Goal: Task Accomplishment & Management: Use online tool/utility

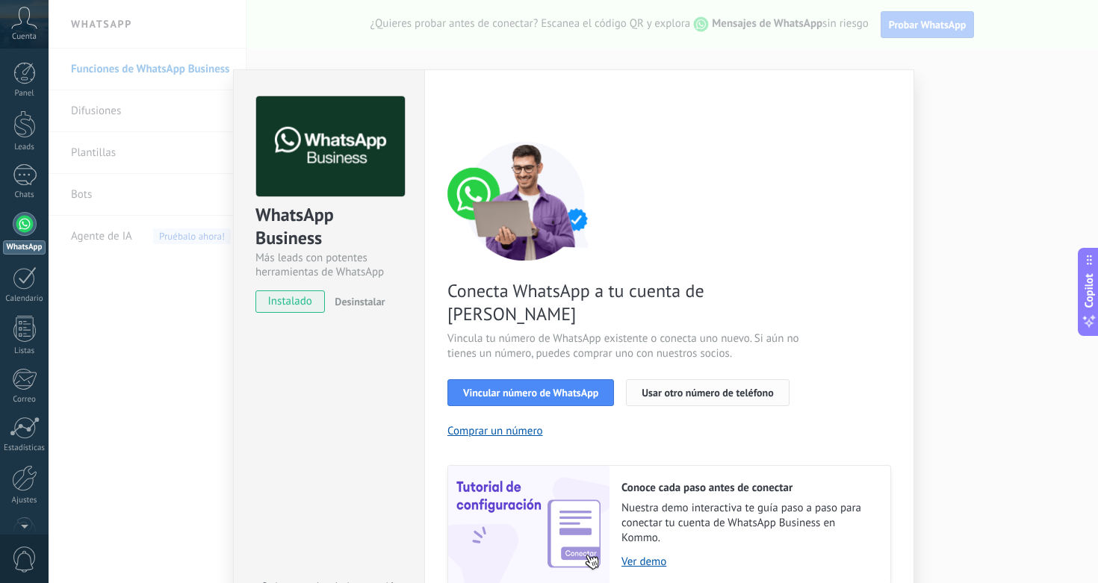
click at [758, 379] on button "Usar otro número de teléfono" at bounding box center [707, 392] width 163 height 27
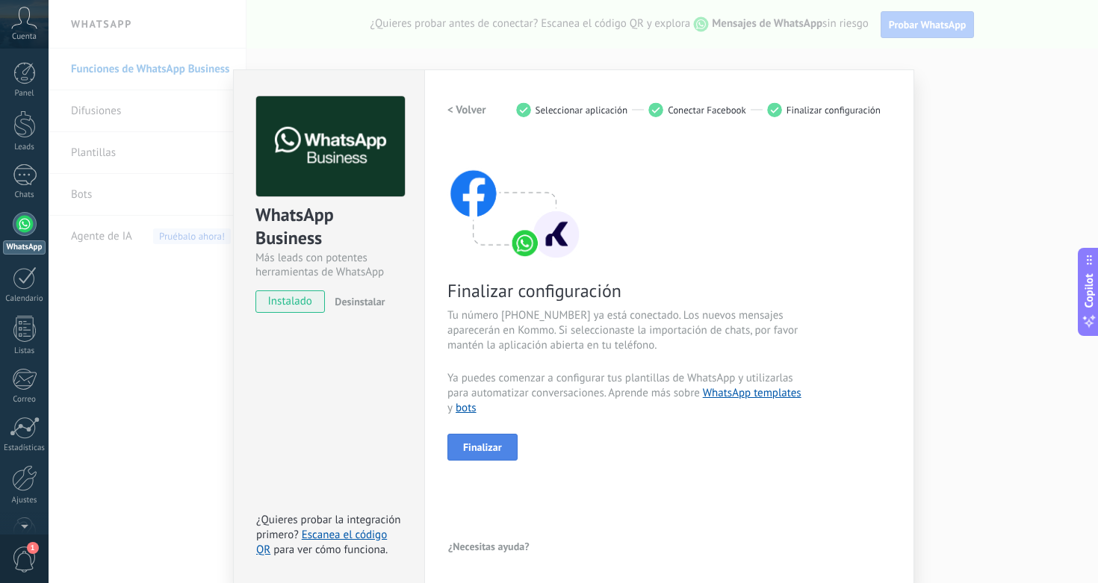
click at [505, 450] on button "Finalizar" at bounding box center [482, 447] width 70 height 27
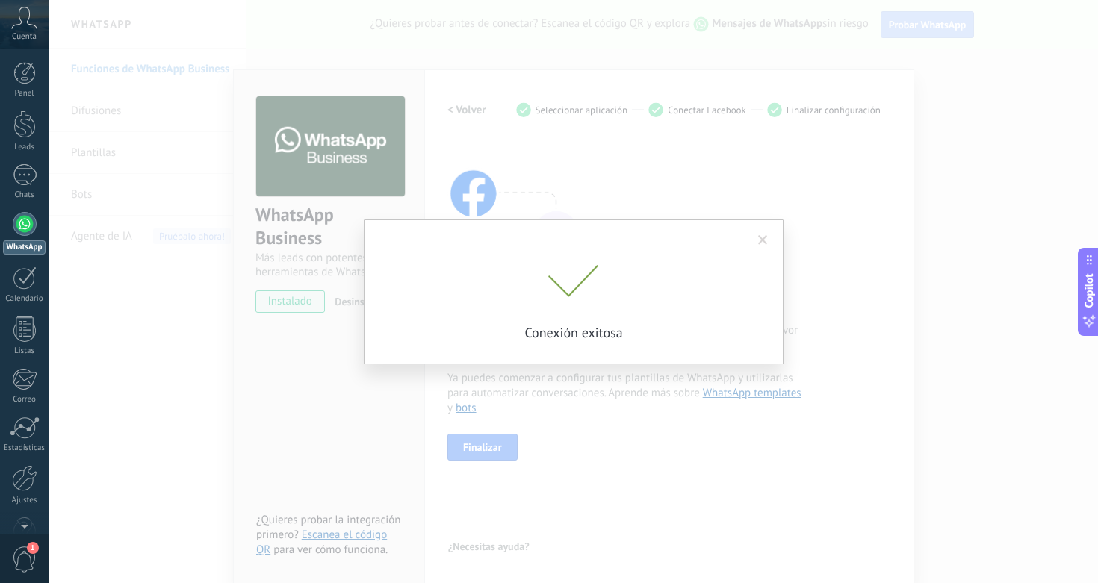
click at [763, 243] on span at bounding box center [763, 240] width 10 height 10
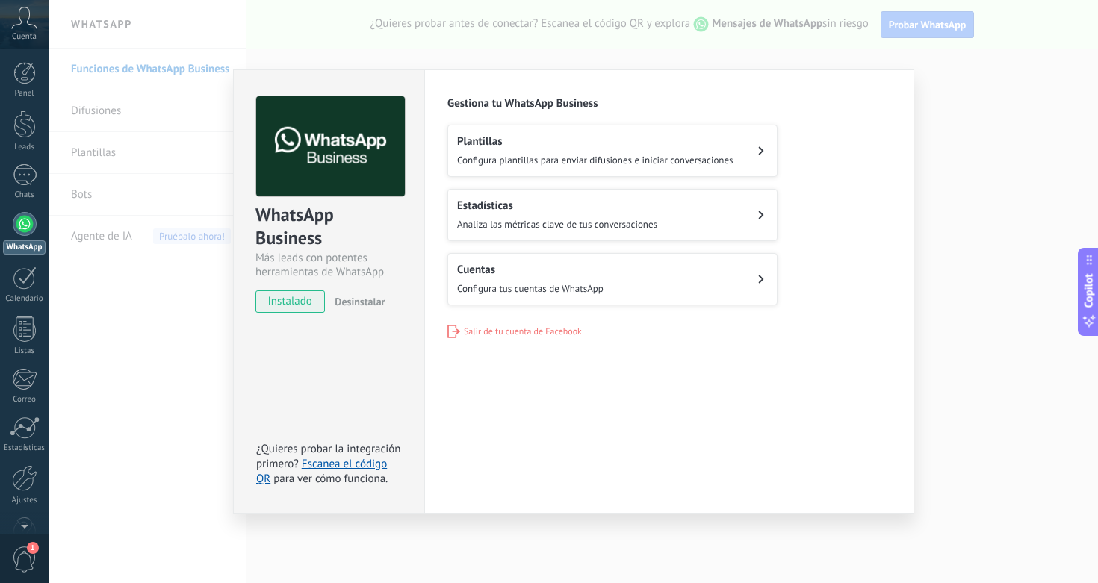
click at [146, 354] on div "WhatsApp Business Más leads con potentes herramientas de WhatsApp instalado Des…" at bounding box center [574, 291] width 1050 height 583
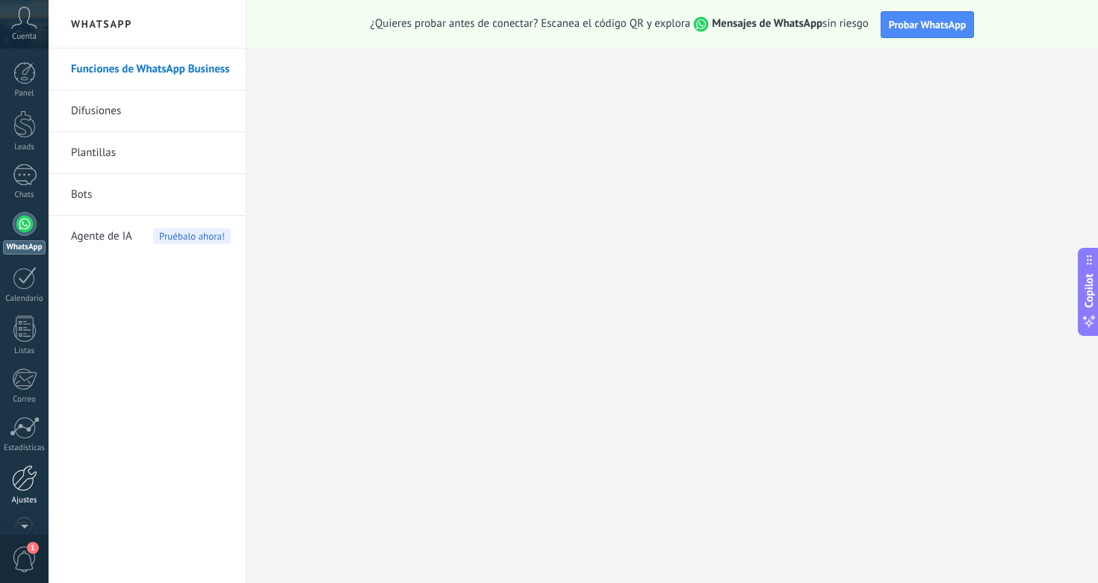
click at [30, 483] on div at bounding box center [24, 478] width 25 height 26
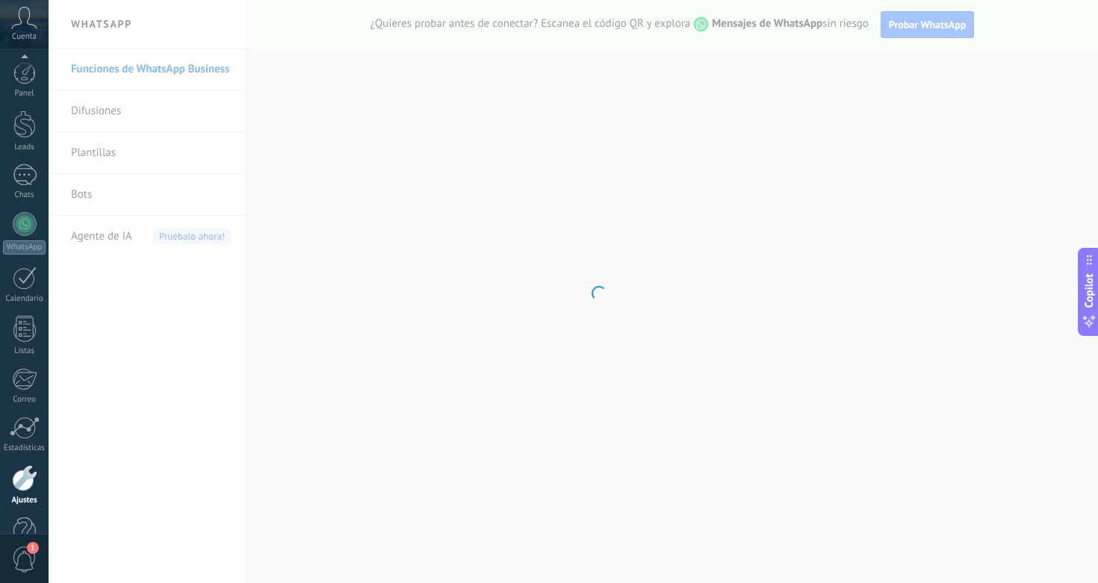
scroll to position [38, 0]
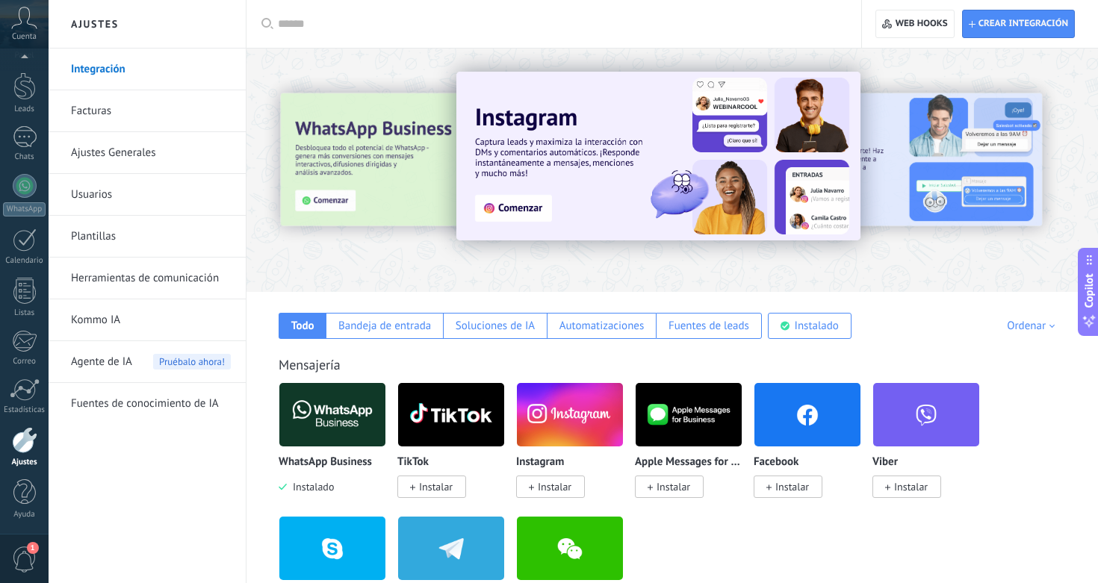
click at [132, 264] on link "Herramientas de comunicación" at bounding box center [151, 279] width 160 height 42
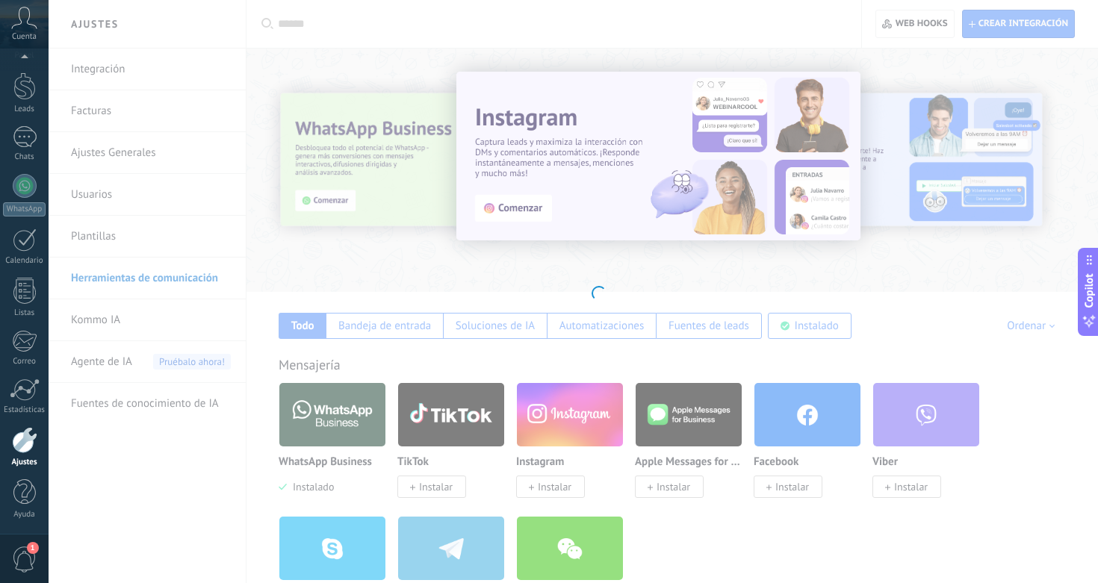
click at [137, 273] on body ".abccls-1,.abccls-2{fill-rule:evenodd}.abccls-2{fill:#fff} .abfcls-1{fill:none}…" at bounding box center [549, 291] width 1098 height 583
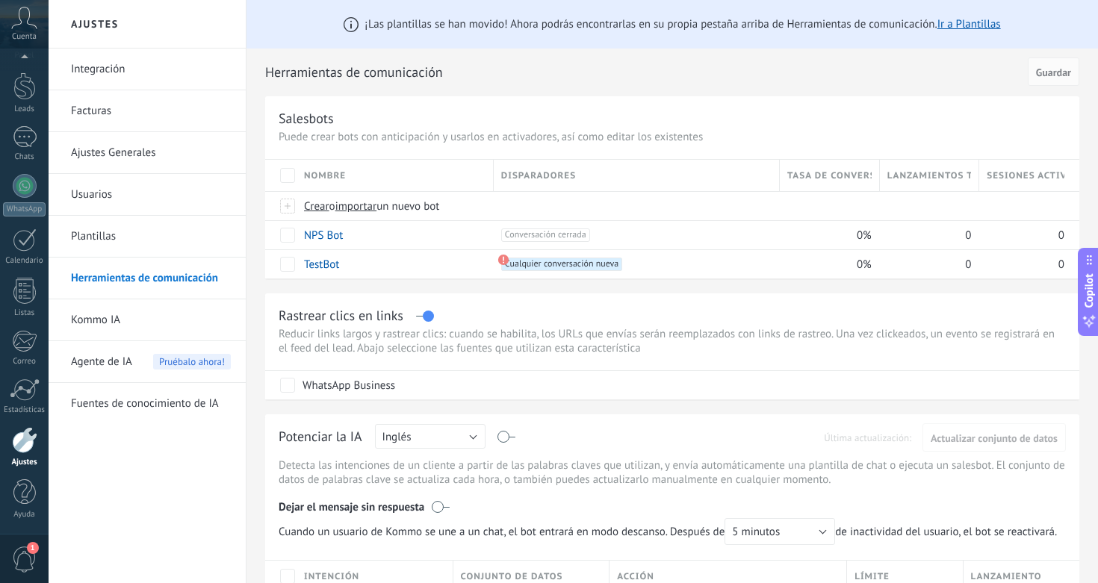
click at [117, 77] on link "Integración" at bounding box center [151, 70] width 160 height 42
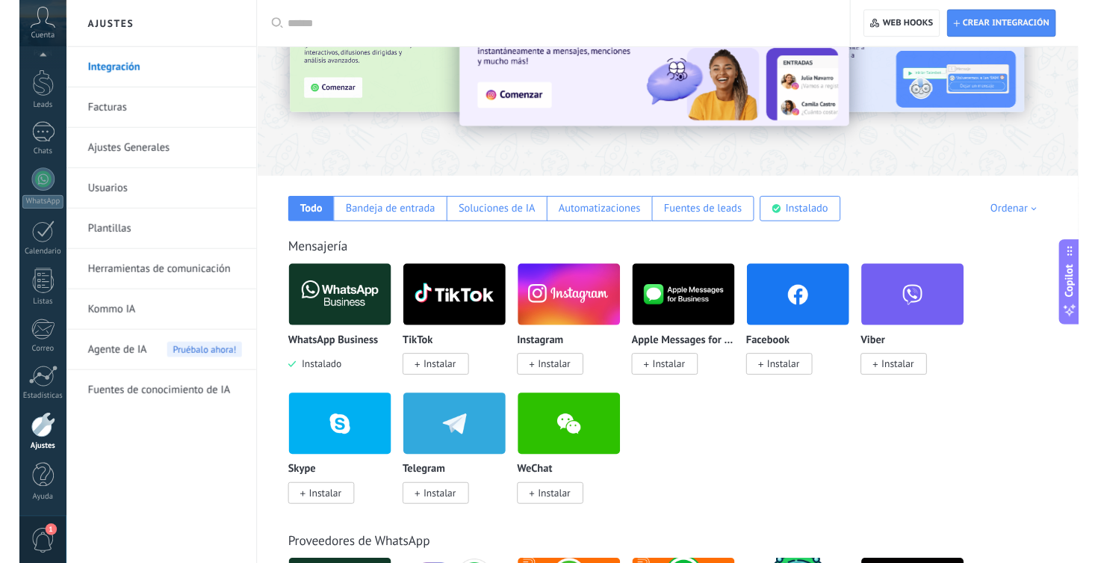
scroll to position [109, 0]
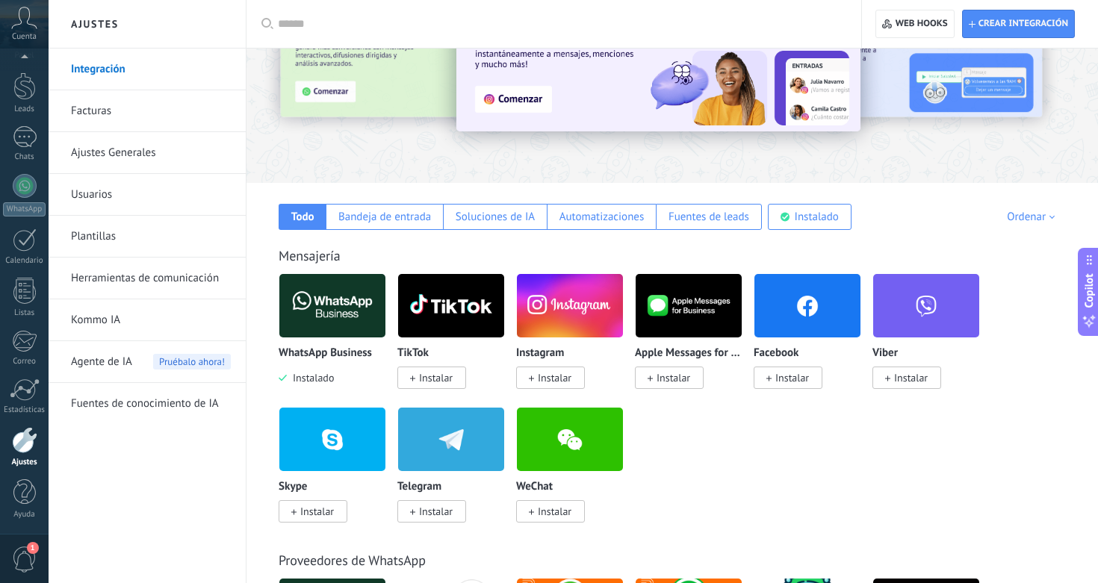
click at [778, 388] on span "Instalar" at bounding box center [788, 378] width 69 height 22
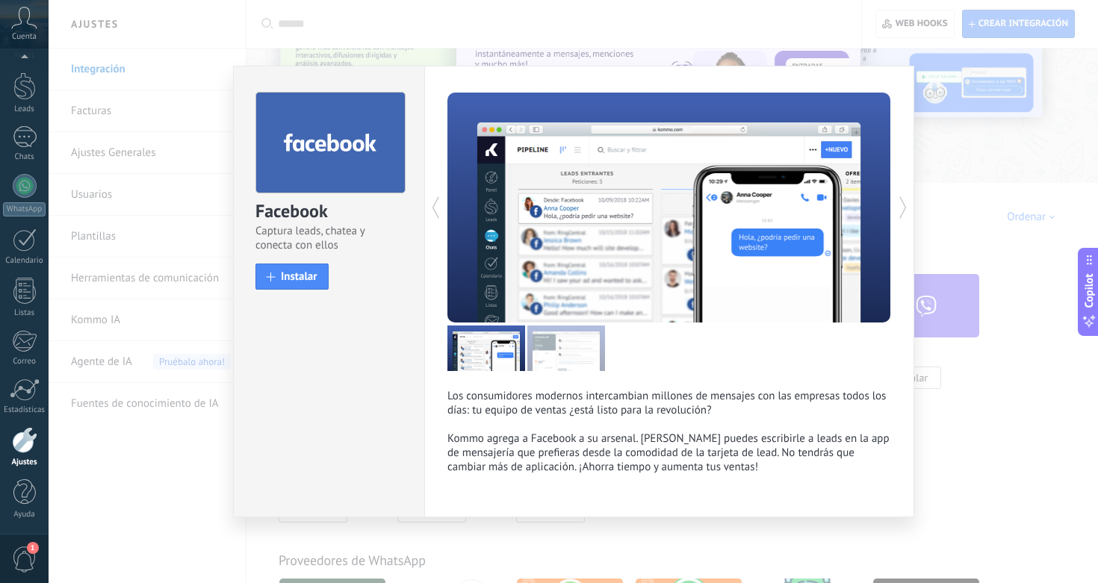
click at [298, 258] on div "Facebook Captura leads, chatea y conecta con ellos install Instalar" at bounding box center [329, 183] width 190 height 235
click at [298, 282] on span "Instalar" at bounding box center [299, 276] width 37 height 11
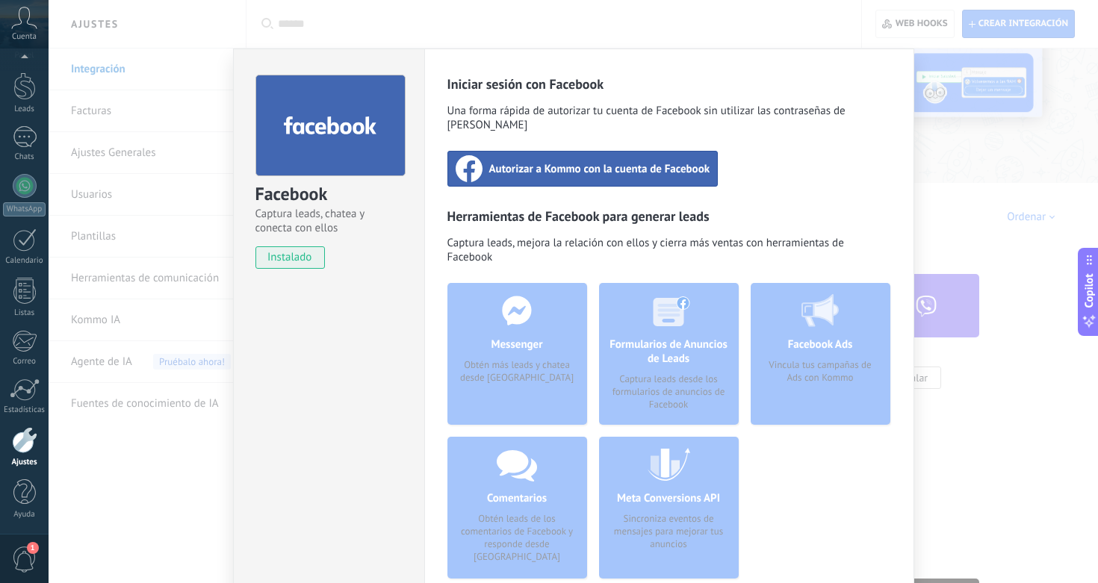
click at [574, 161] on span "Autorizar a Kommo con la cuenta de Facebook" at bounding box center [599, 168] width 221 height 15
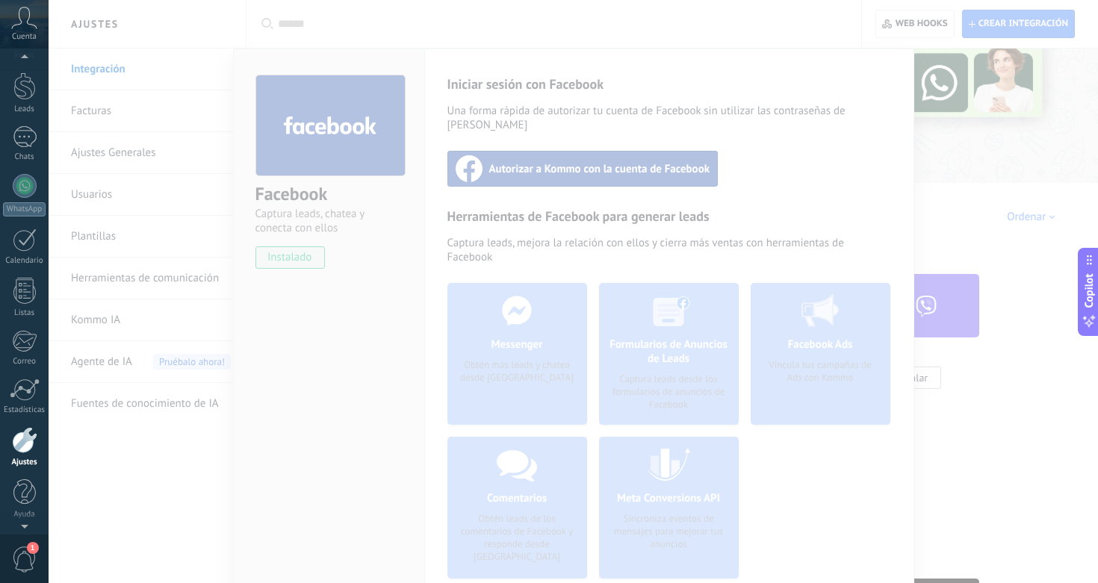
scroll to position [38, 0]
click at [787, 159] on div at bounding box center [574, 291] width 1050 height 583
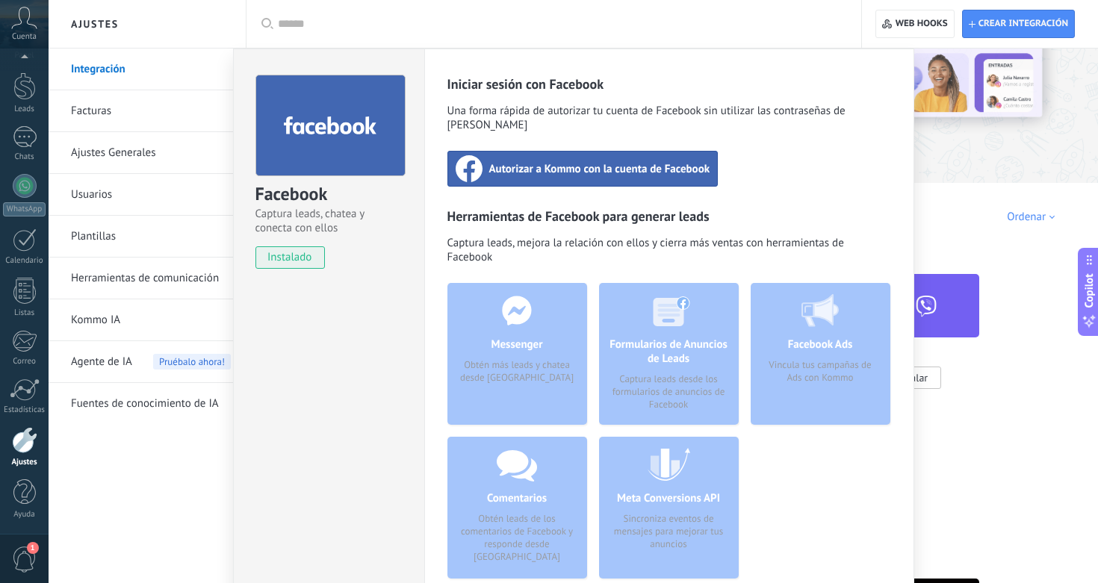
click at [624, 161] on span "Autorizar a Kommo con la cuenta de Facebook" at bounding box center [599, 168] width 221 height 15
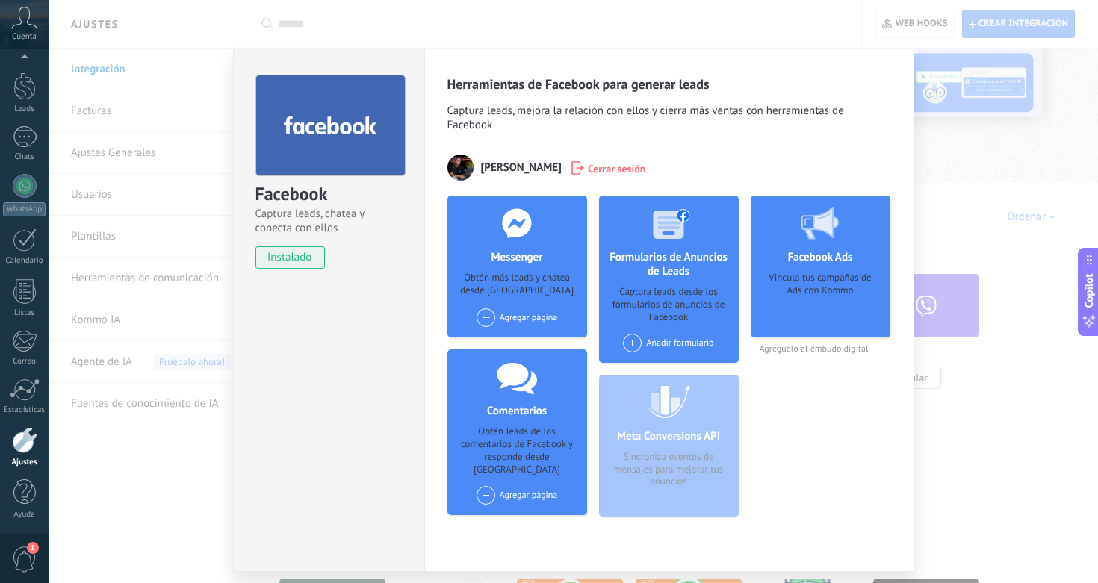
click at [523, 318] on div "Agregar página" at bounding box center [517, 318] width 81 height 19
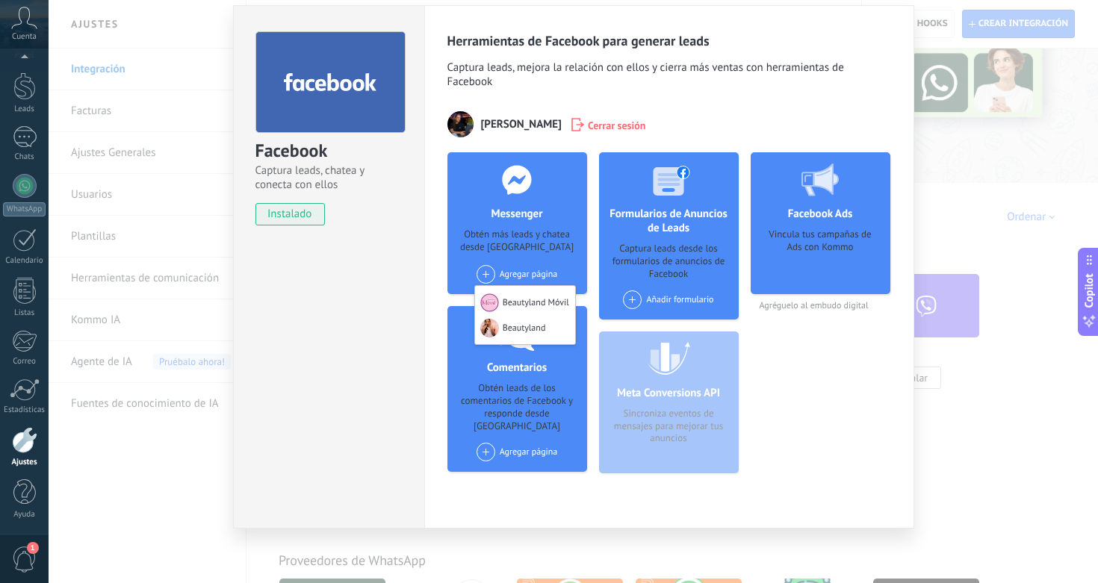
scroll to position [43, 0]
click at [764, 400] on div "Facebook Ads Vincula tus campañas de Ads con Kommo Agréguelo al embudo digital" at bounding box center [821, 319] width 140 height 333
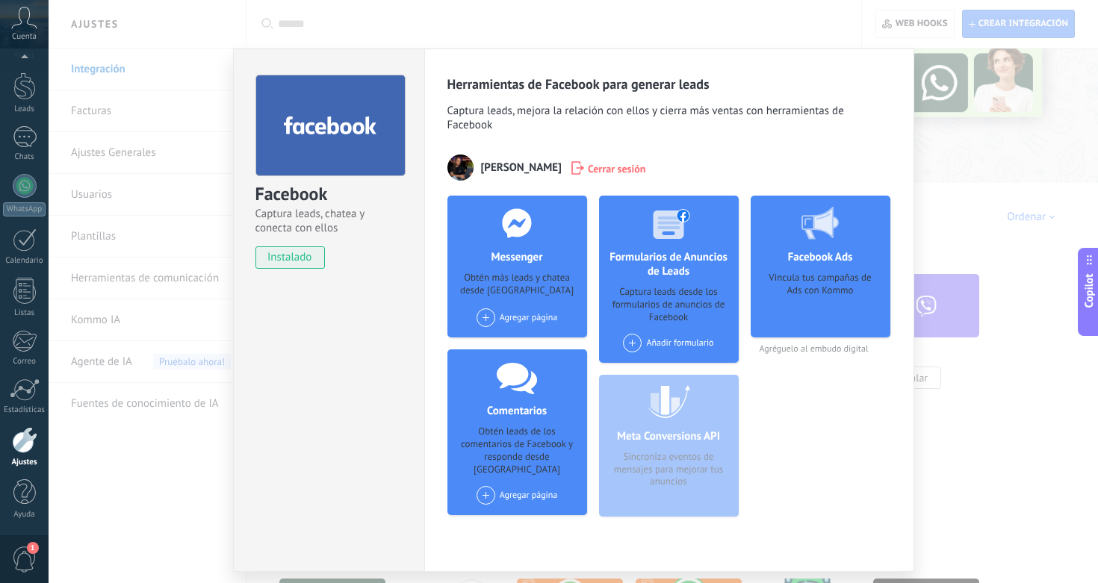
click at [494, 312] on div "Agregar página" at bounding box center [517, 318] width 81 height 19
click at [833, 406] on div "Facebook Ads Vincula tus campañas de Ads con Kommo Agréguelo al embudo digital" at bounding box center [821, 362] width 140 height 333
click at [185, 283] on div "Facebook Captura leads, chatea y conecta con ellos instalado Desinstalar Herram…" at bounding box center [574, 291] width 1050 height 583
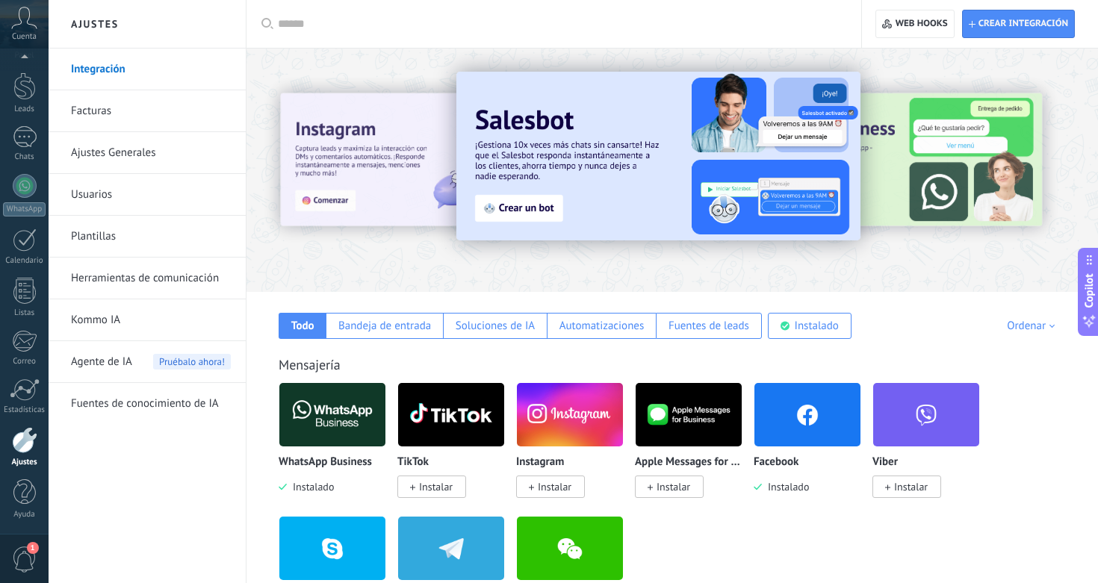
scroll to position [0, 0]
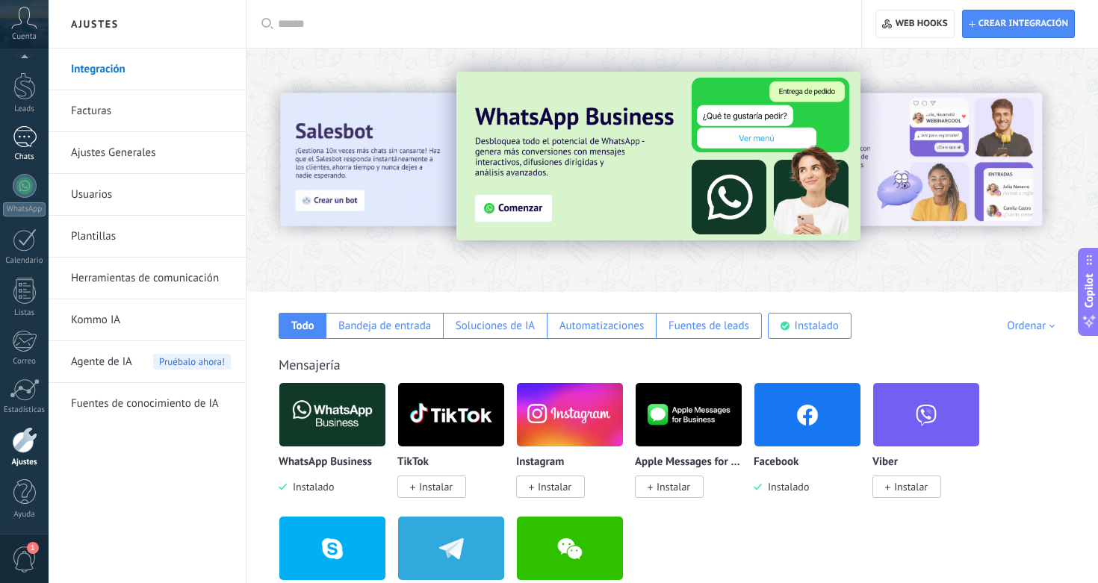
click at [28, 155] on div "Chats" at bounding box center [24, 157] width 43 height 10
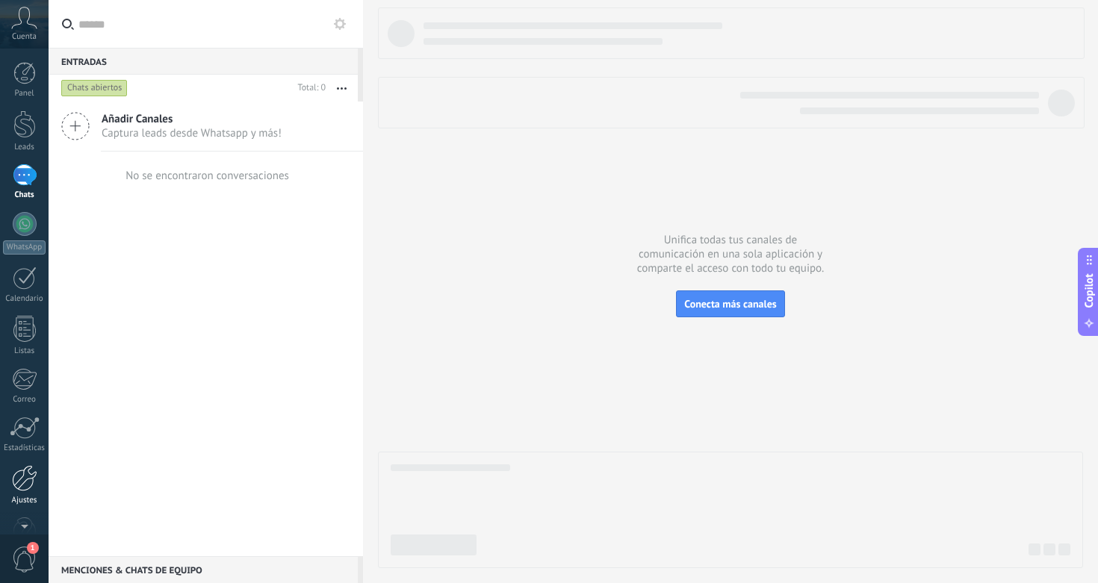
click at [22, 476] on div at bounding box center [24, 478] width 25 height 26
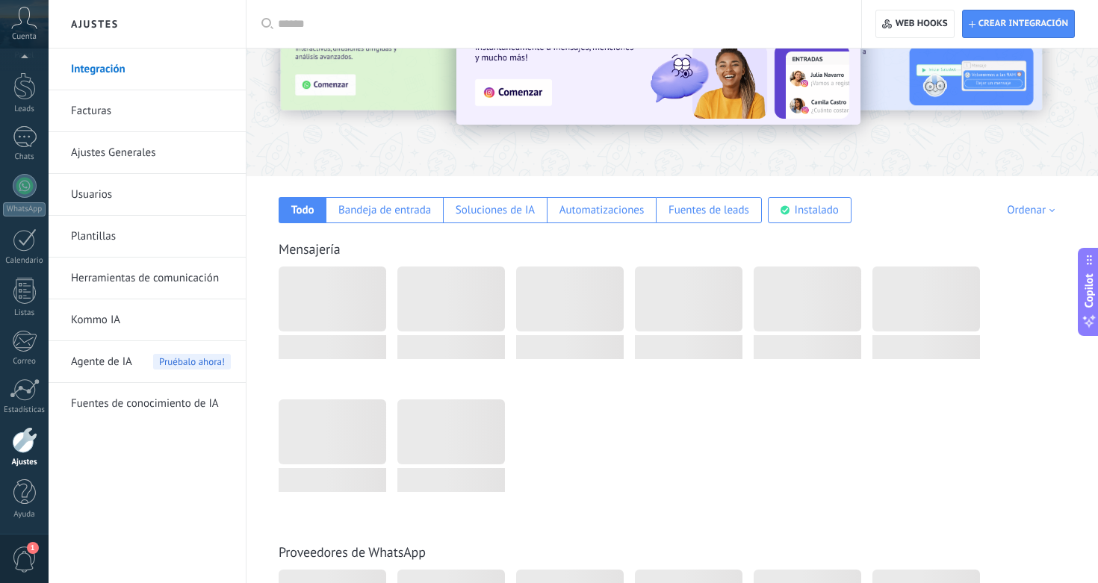
scroll to position [104, 0]
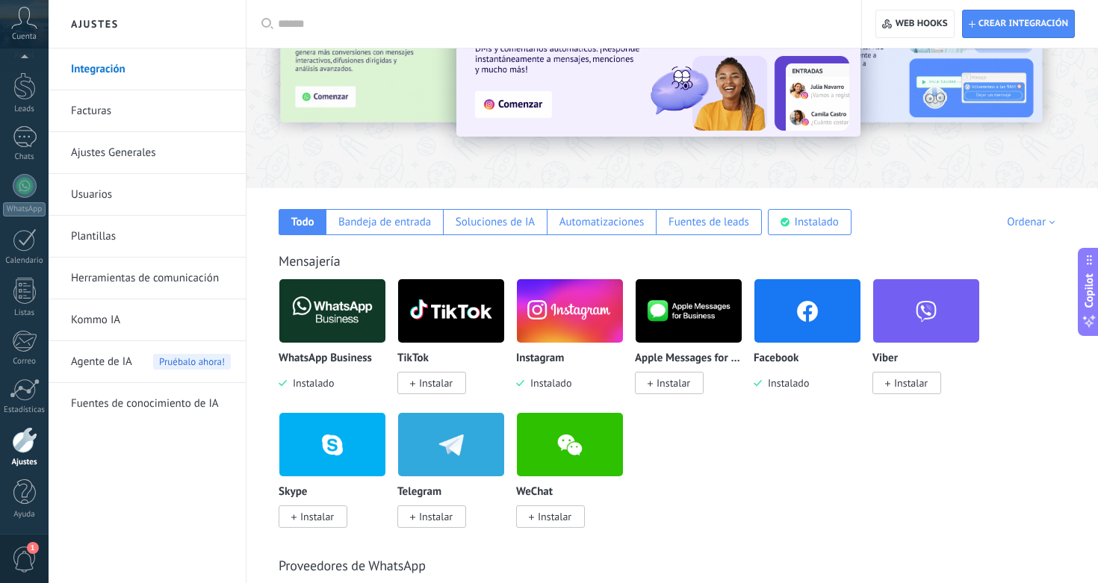
click at [848, 312] on img at bounding box center [808, 311] width 106 height 72
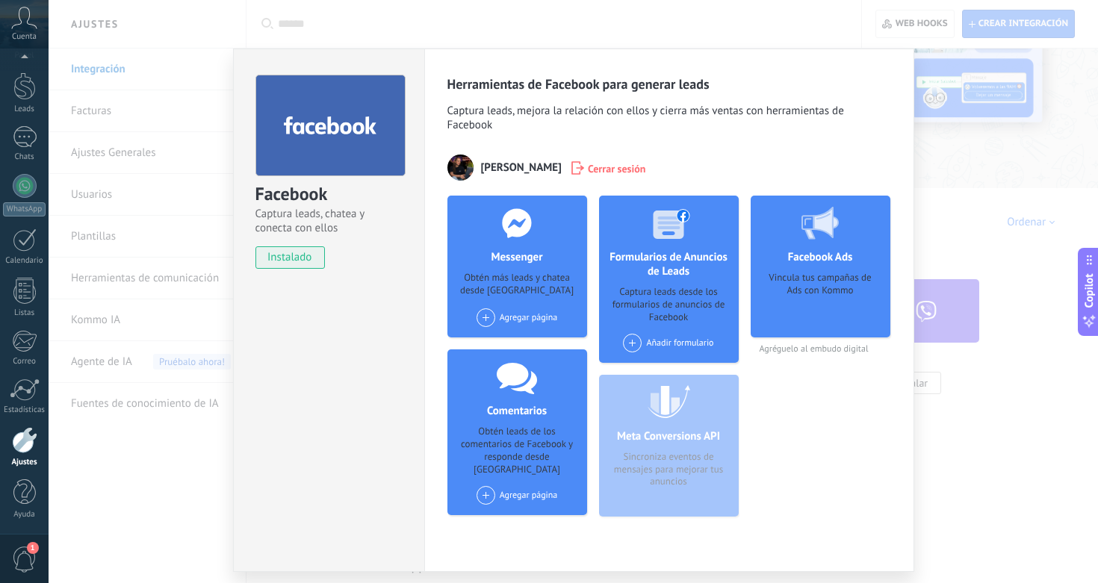
click at [527, 494] on div "Agregar página" at bounding box center [517, 500] width 99 height 29
click at [526, 486] on div "Agregar página" at bounding box center [517, 495] width 81 height 19
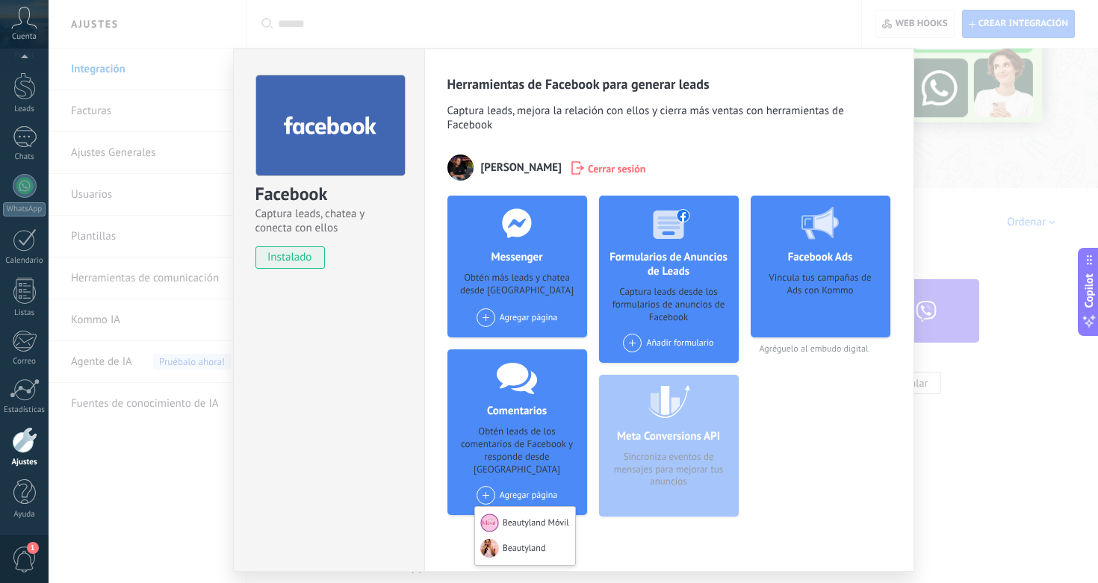
click at [502, 312] on div "Agregar página" at bounding box center [517, 318] width 81 height 19
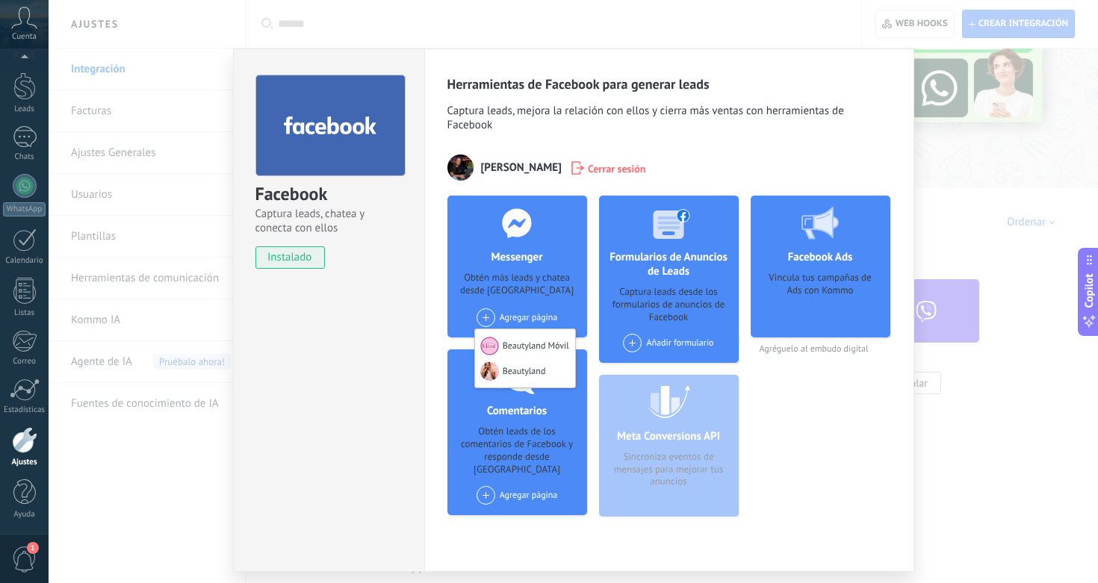
click at [790, 394] on div "Facebook Ads Vincula tus campañas de Ads con Kommo Agréguelo al embudo digital" at bounding box center [821, 362] width 140 height 333
click at [552, 317] on div "Agregar página Beautyland Móvil Beautyland" at bounding box center [517, 318] width 81 height 19
click at [736, 391] on div "Messenger Obtén más leads y chatea desde Kommo Agregar página Beautyland Móvil …" at bounding box center [669, 362] width 444 height 333
click at [712, 428] on div "Meta Conversions API Sincroniza eventos de mensajes para mejorar tus anuncios" at bounding box center [669, 446] width 140 height 142
click at [625, 170] on span "Cerrar sesión" at bounding box center [617, 168] width 58 height 15
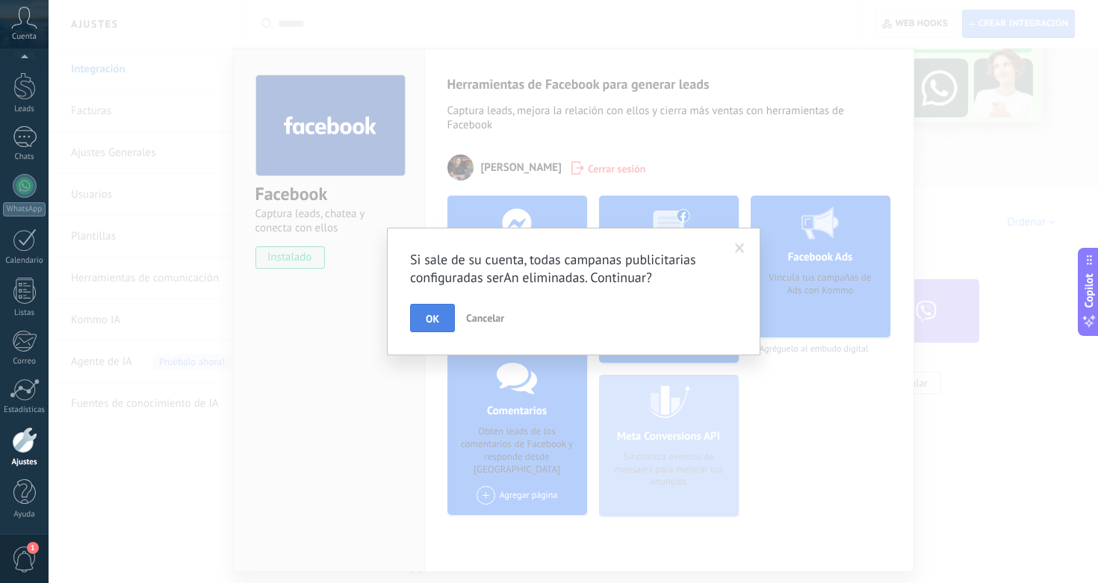
click at [436, 316] on span "OK" at bounding box center [432, 319] width 13 height 10
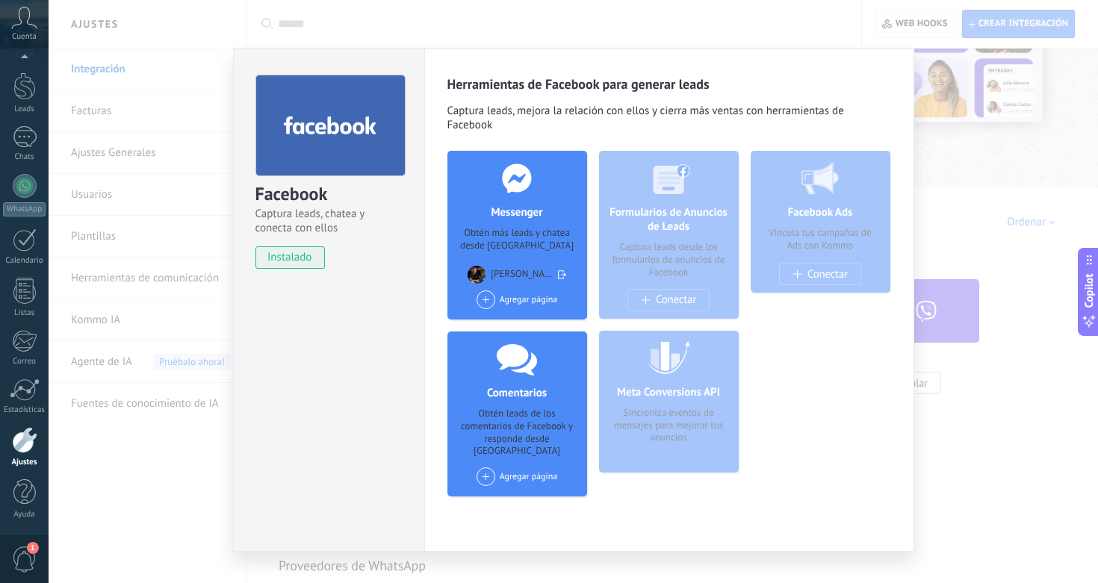
click at [1012, 221] on div "Facebook Captura leads, chatea y conecta con ellos instalado Desinstalar Herram…" at bounding box center [574, 291] width 1050 height 583
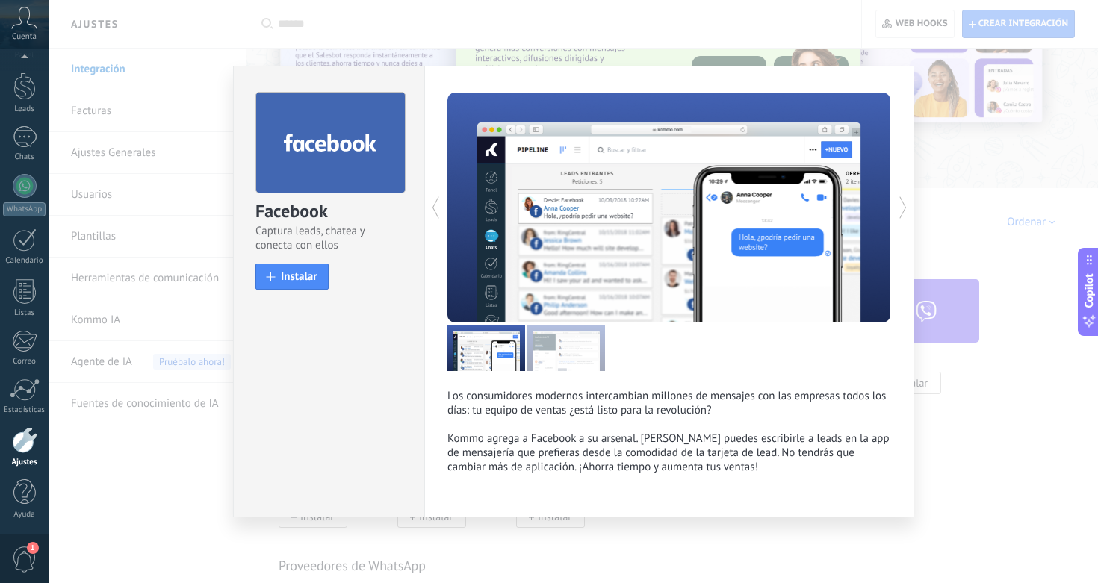
click at [991, 447] on div "Facebook Captura leads, chatea y conecta con ellos install Instalar Los consumi…" at bounding box center [574, 291] width 1050 height 583
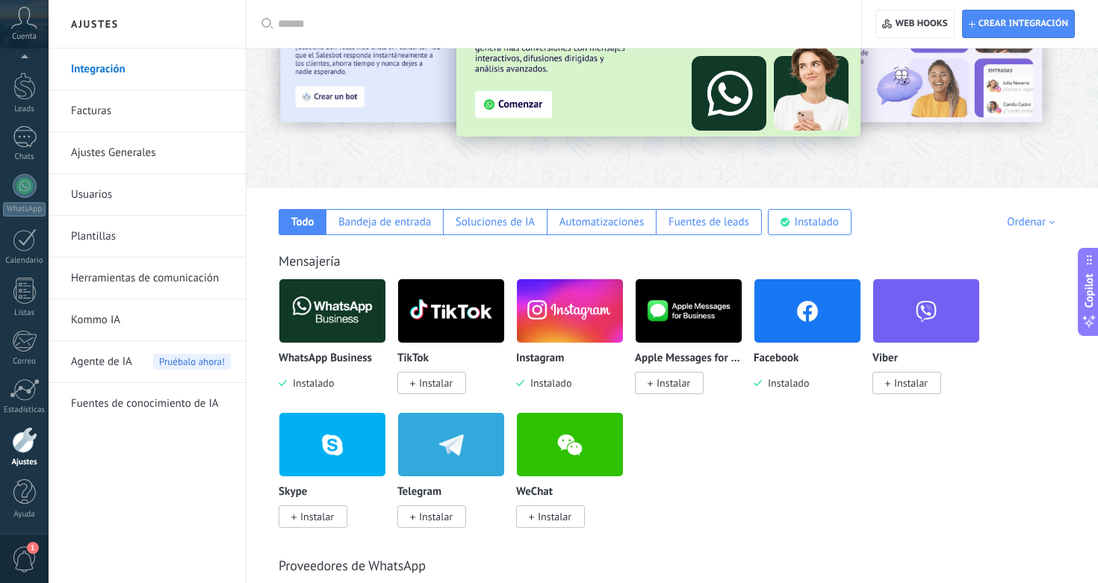
click at [793, 303] on img at bounding box center [808, 311] width 106 height 72
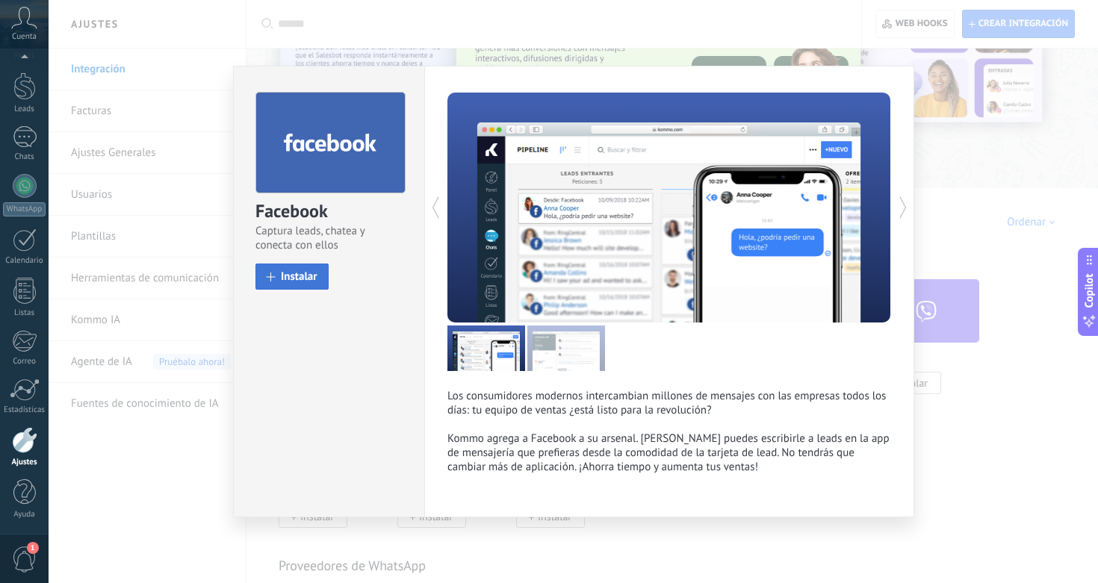
click at [303, 281] on span "Instalar" at bounding box center [299, 276] width 37 height 11
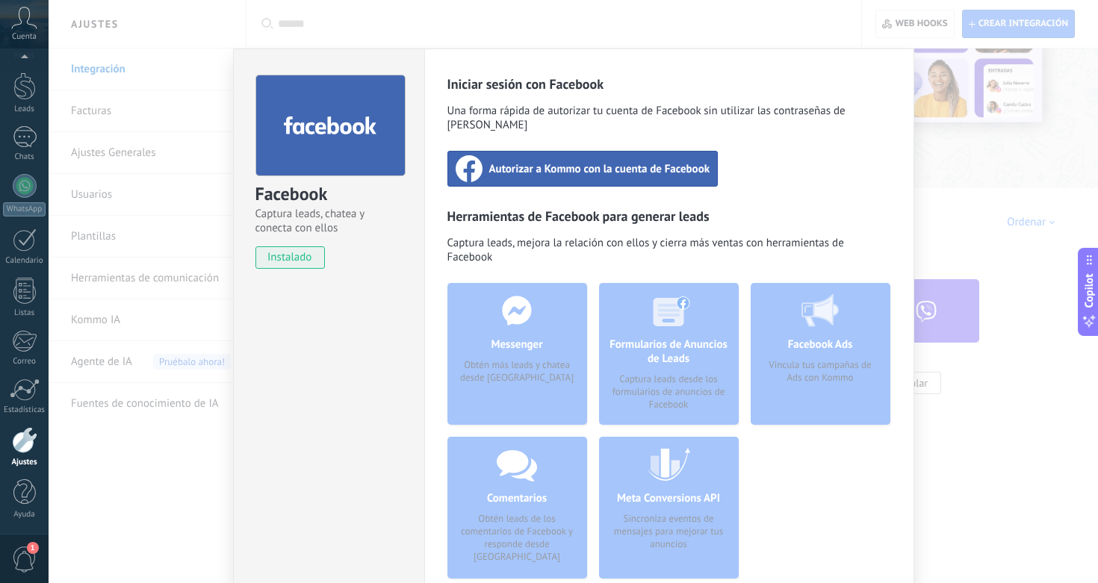
click at [655, 151] on div "Autorizar a Kommo con la cuenta de Facebook" at bounding box center [582, 169] width 271 height 36
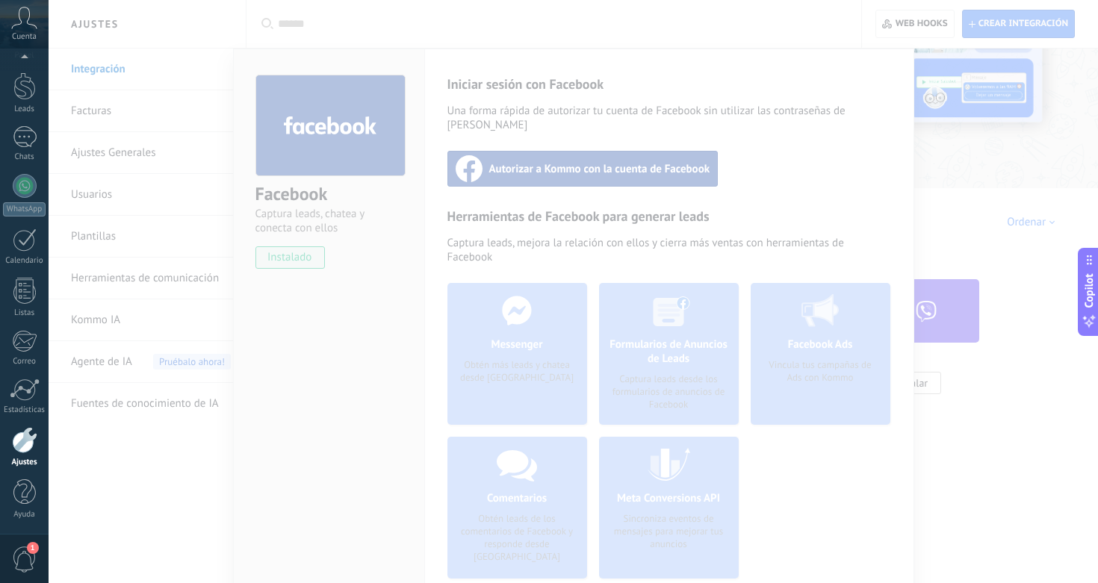
scroll to position [38, 0]
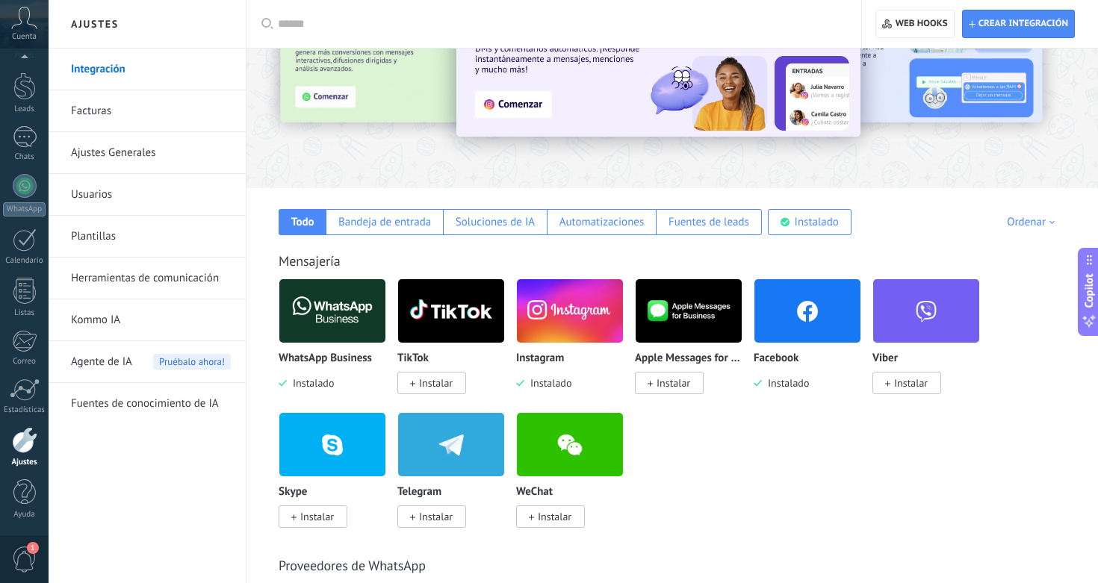
click at [32, 562] on span "1" at bounding box center [24, 560] width 25 height 26
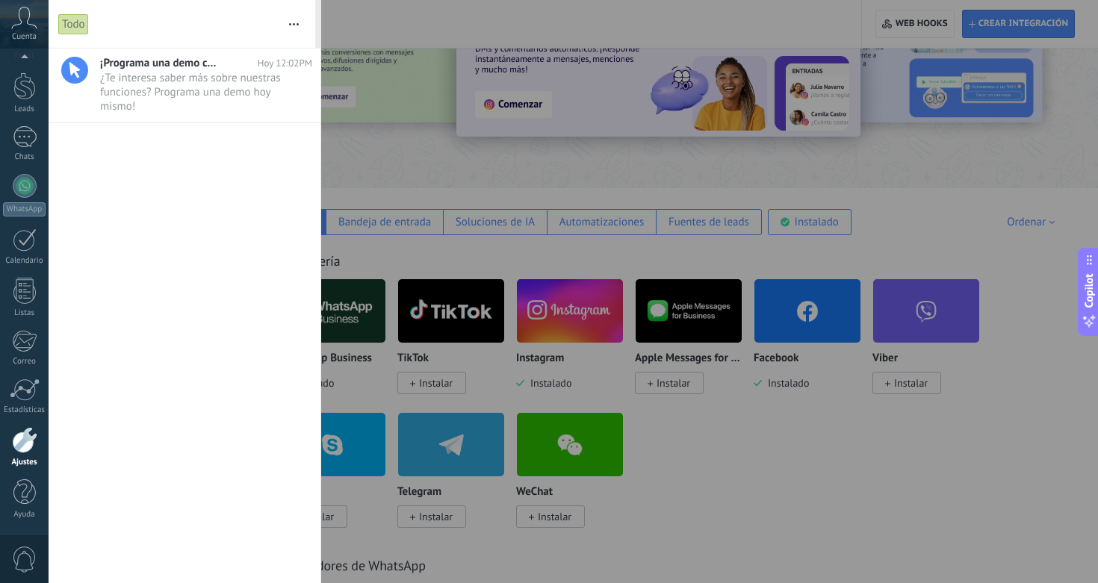
click at [1014, 447] on div at bounding box center [549, 291] width 1098 height 583
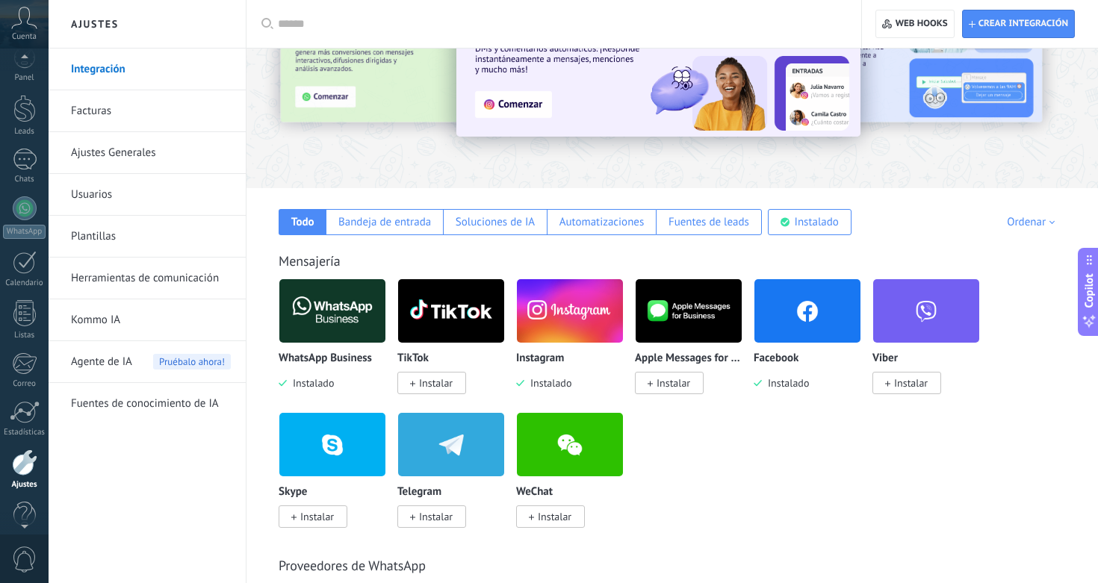
scroll to position [0, 0]
